Goal: Task Accomplishment & Management: Complete application form

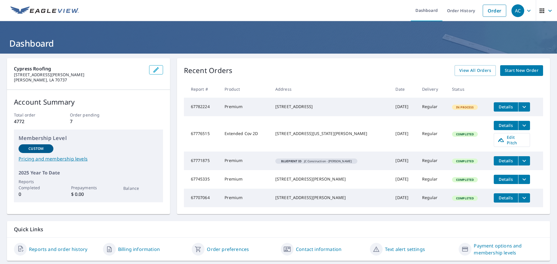
click at [506, 147] on td "Details Edit Pitch" at bounding box center [516, 133] width 54 height 35
click at [506, 142] on span "Edit Pitch" at bounding box center [511, 140] width 29 height 11
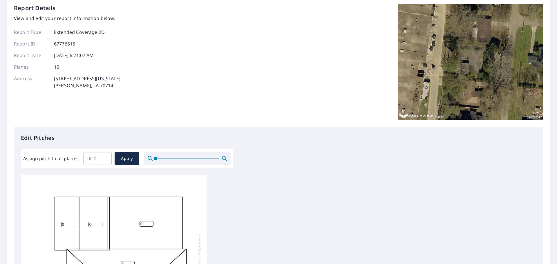
scroll to position [48, 0]
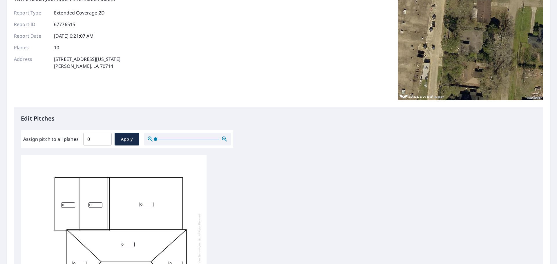
click at [105, 141] on input "0" at bounding box center [97, 139] width 28 height 16
click at [105, 138] on input "0.1" at bounding box center [97, 139] width 28 height 16
click at [105, 138] on input "0.2" at bounding box center [97, 139] width 28 height 16
click at [105, 138] on input "0.3" at bounding box center [97, 139] width 28 height 16
click at [105, 138] on input "0.4" at bounding box center [97, 139] width 28 height 16
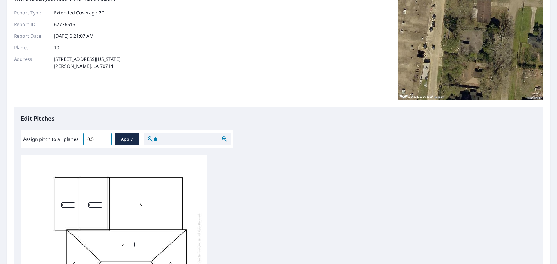
type input "0.5"
click at [105, 138] on input "0.5" at bounding box center [97, 139] width 28 height 16
click at [326, 210] on div "0 0 0 0 0 0 0 0 0 0" at bounding box center [278, 246] width 515 height 182
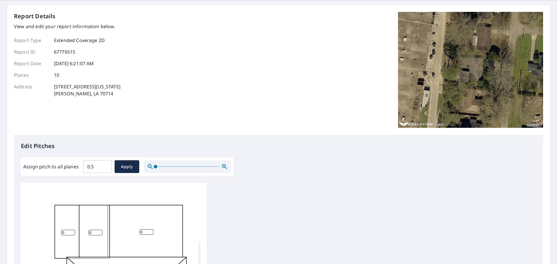
scroll to position [0, 0]
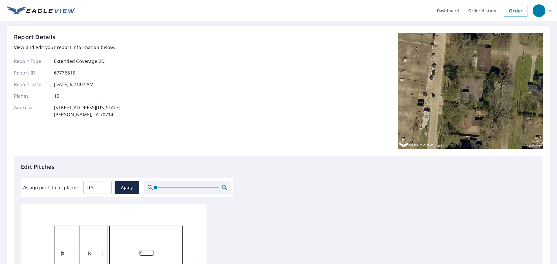
click at [466, 103] on img at bounding box center [470, 91] width 145 height 116
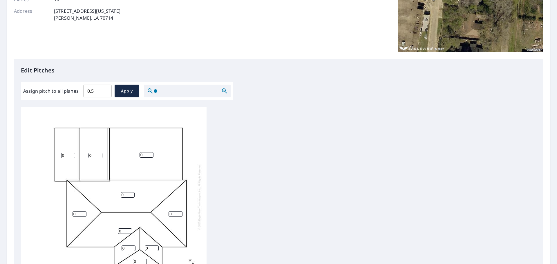
scroll to position [145, 0]
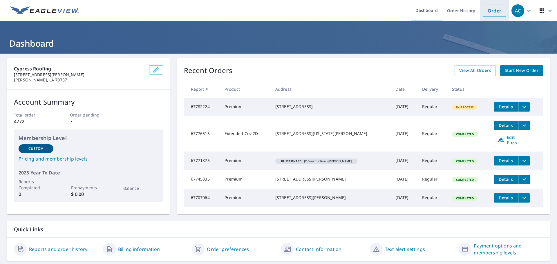
click at [495, 13] on link "Order" at bounding box center [493, 11] width 23 height 12
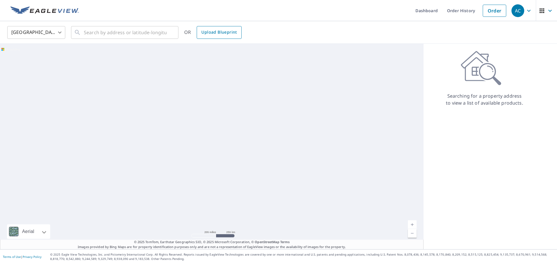
click at [237, 35] on link "Upload Blueprint" at bounding box center [219, 32] width 45 height 13
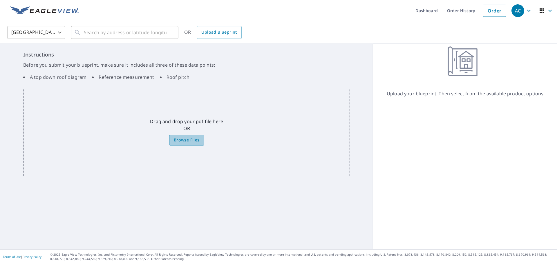
click at [195, 138] on span "Browse Files" at bounding box center [187, 140] width 26 height 7
click at [0, 0] on input "Browse Files" at bounding box center [0, 0] width 0 height 0
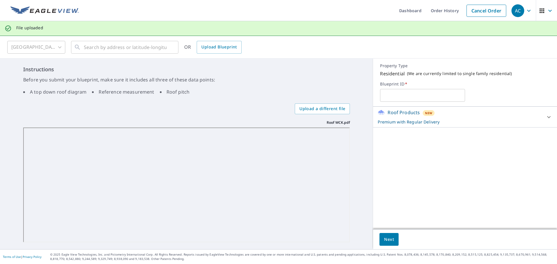
click at [413, 96] on input "text" at bounding box center [422, 95] width 85 height 16
click at [384, 242] on span "Next" at bounding box center [389, 239] width 10 height 7
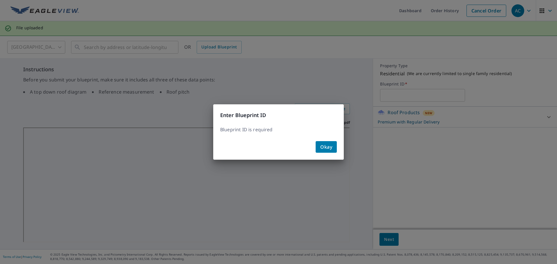
click at [332, 147] on span "Okay" at bounding box center [326, 147] width 12 height 8
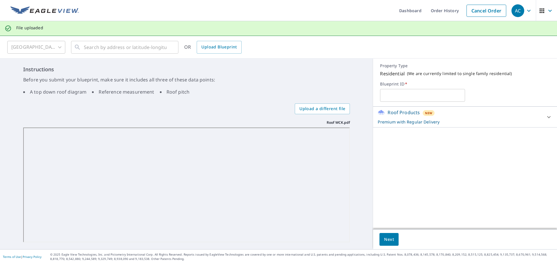
click at [397, 93] on input "text" at bounding box center [422, 95] width 85 height 16
type input "Roof WCK"
click at [388, 242] on span "Next" at bounding box center [389, 239] width 10 height 7
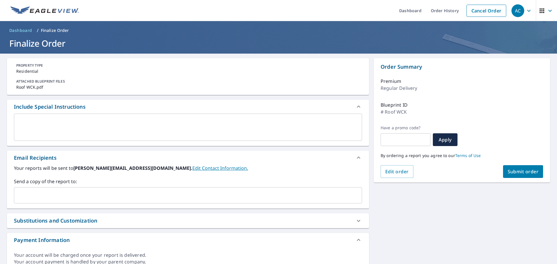
click at [519, 174] on span "Submit order" at bounding box center [522, 171] width 31 height 6
